Goal: Share content

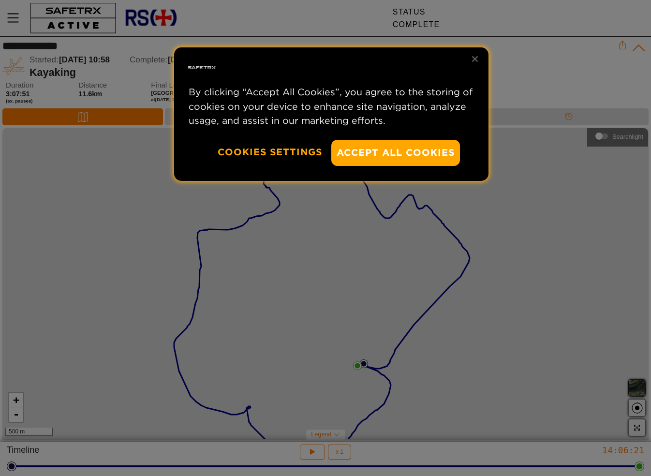
click at [395, 152] on button "Accept All Cookies" at bounding box center [395, 153] width 129 height 26
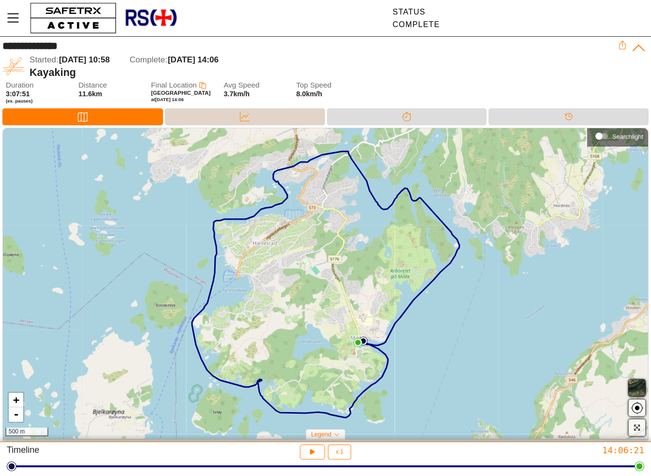
click at [279, 115] on div "Data" at bounding box center [245, 116] width 160 height 17
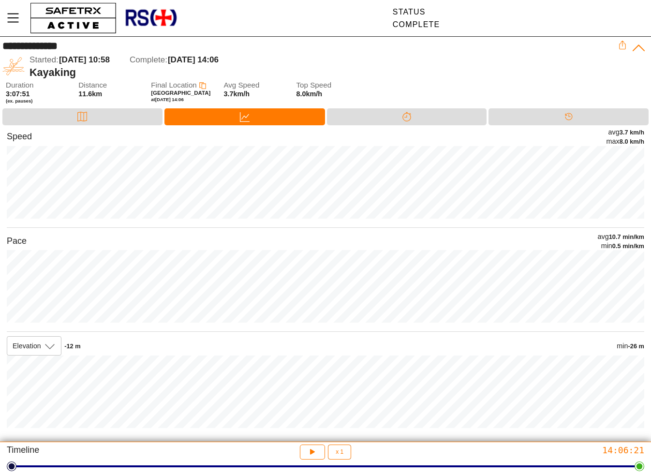
click at [624, 45] on icon at bounding box center [622, 45] width 9 height 9
click at [579, 69] on div "Kayaking" at bounding box center [324, 72] width 589 height 13
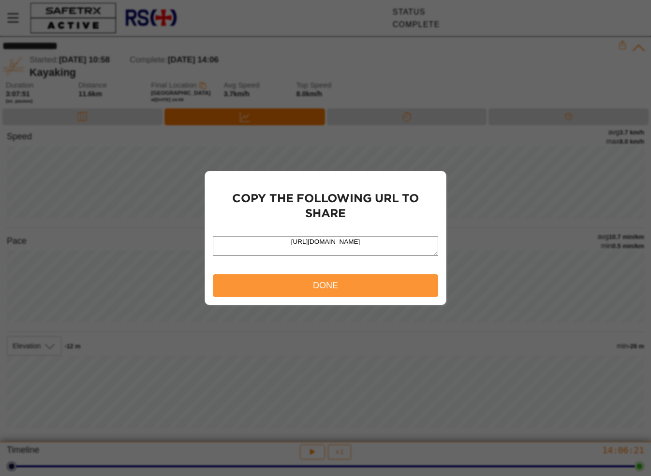
click at [320, 288] on span "Done" at bounding box center [325, 285] width 25 height 15
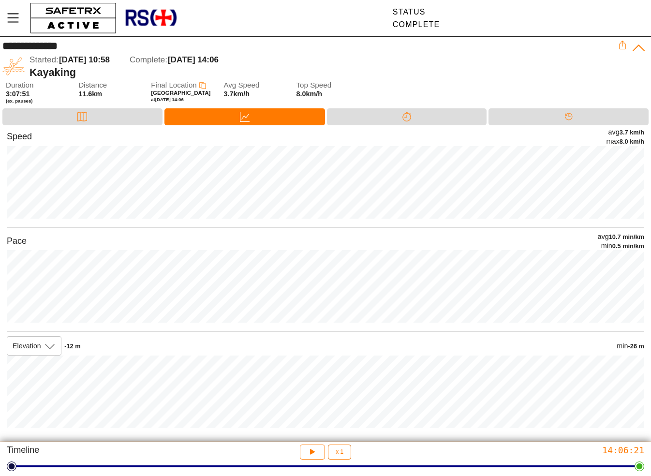
click at [641, 46] on icon at bounding box center [638, 48] width 15 height 15
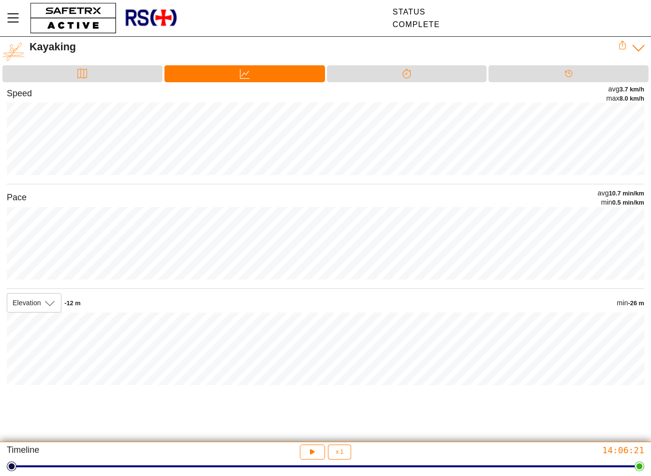
click at [640, 46] on icon at bounding box center [638, 48] width 15 height 15
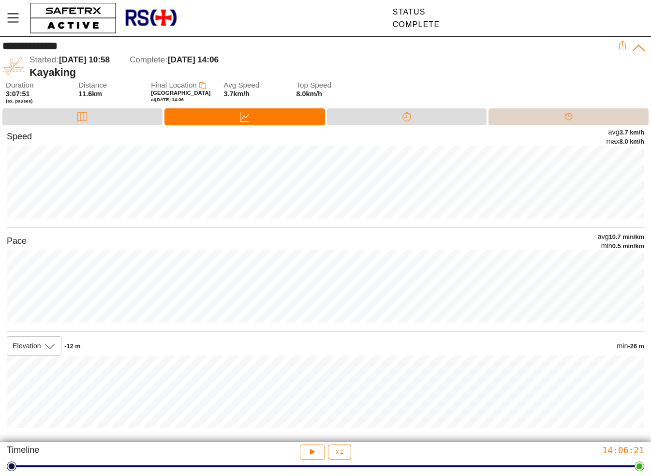
click at [568, 115] on icon at bounding box center [569, 117] width 10 height 10
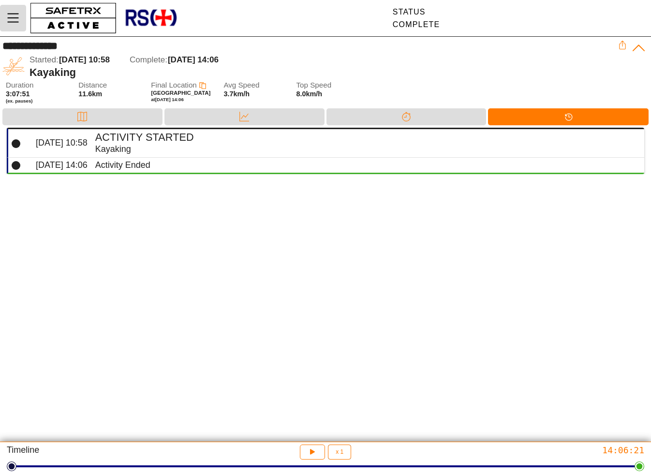
click at [11, 18] on icon "Menu" at bounding box center [13, 18] width 12 height 9
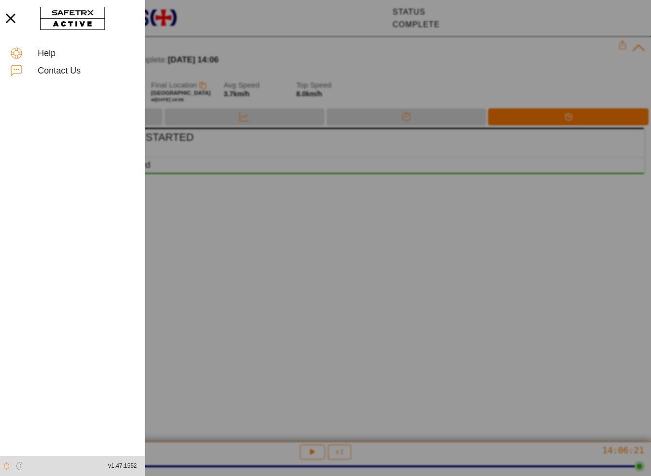
click at [284, 14] on html "**********" at bounding box center [325, 238] width 651 height 476
click at [494, 221] on div at bounding box center [325, 238] width 651 height 476
